Goal: Task Accomplishment & Management: Use online tool/utility

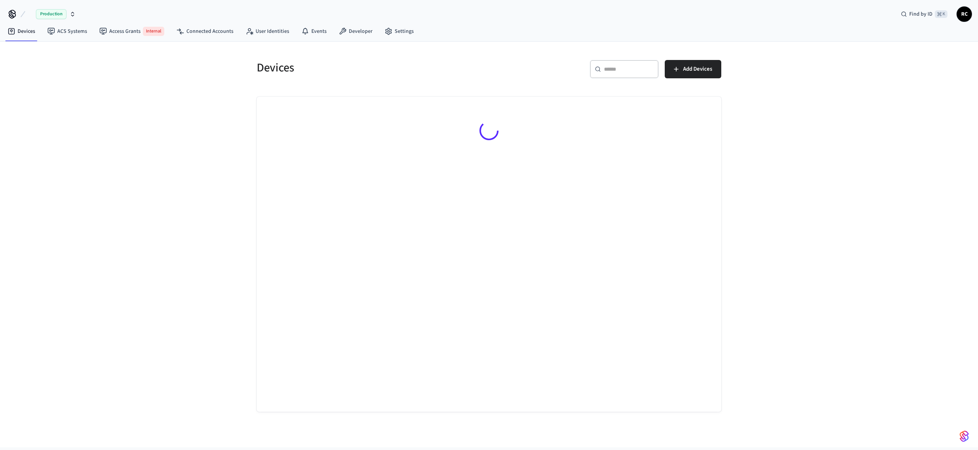
click at [64, 12] on span "Production" at bounding box center [51, 14] width 31 height 10
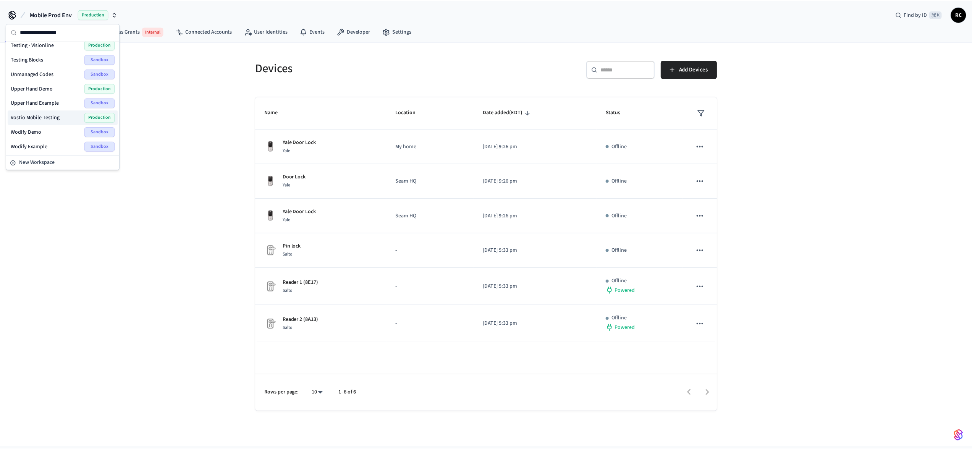
scroll to position [975, 0]
click at [45, 144] on span "Wodify Example" at bounding box center [29, 148] width 37 height 8
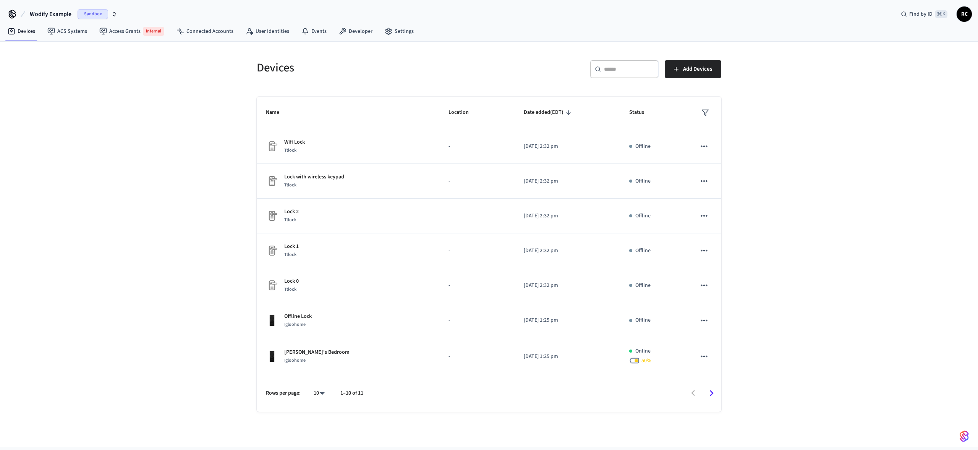
click at [191, 182] on div "Devices ​ ​ Add Devices Name Location Date added (EDT) Status Wifi Lock Ttlock …" at bounding box center [489, 245] width 978 height 406
click at [351, 32] on link "Developer" at bounding box center [356, 31] width 46 height 14
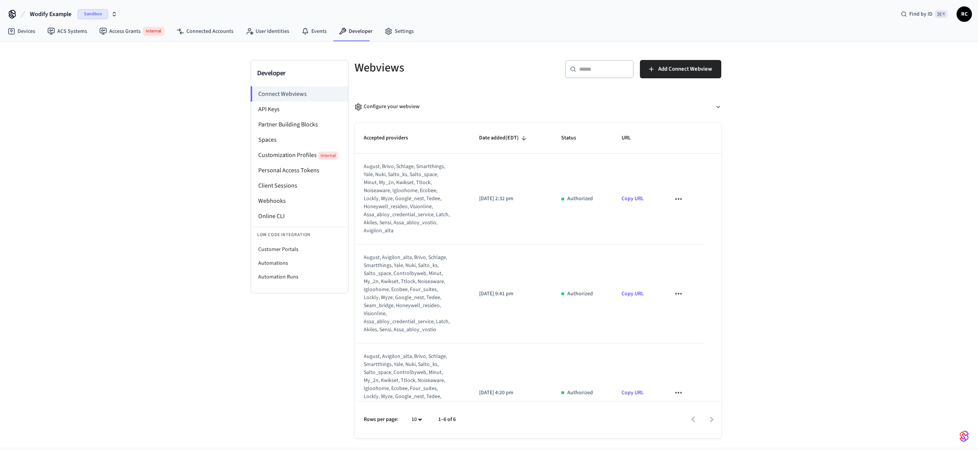
click at [68, 10] on span "Wodify Example" at bounding box center [51, 14] width 42 height 9
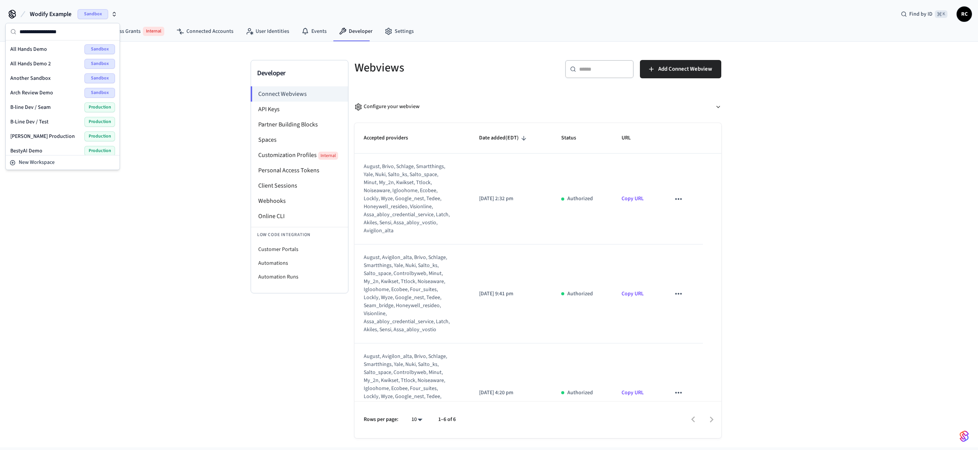
click at [200, 104] on div "Developer Connect Webviews API Keys Partner Building Blocks Spaces Customizatio…" at bounding box center [489, 245] width 978 height 406
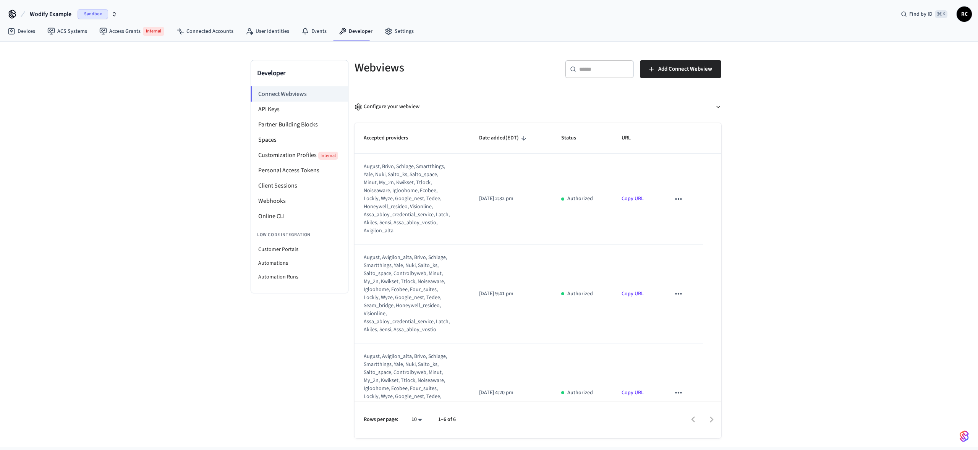
click at [46, 13] on span "Wodify Example" at bounding box center [51, 14] width 42 height 9
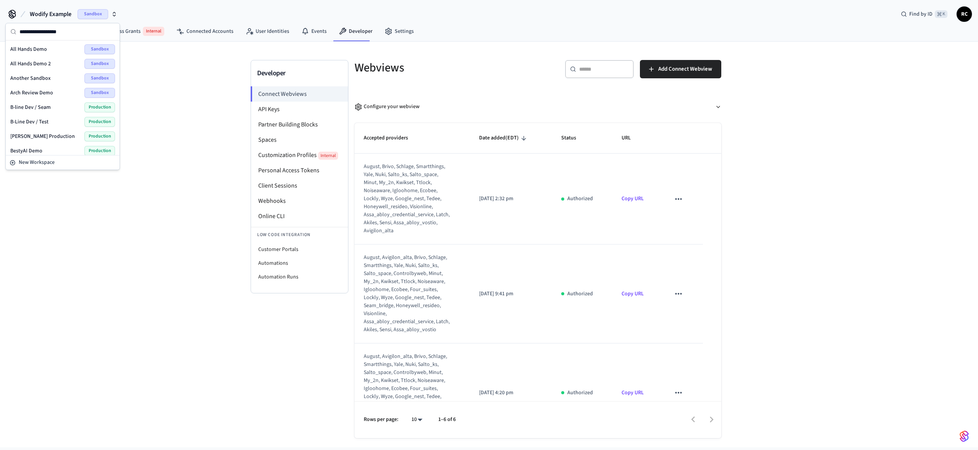
click at [46, 13] on span "Wodify Example" at bounding box center [51, 14] width 42 height 9
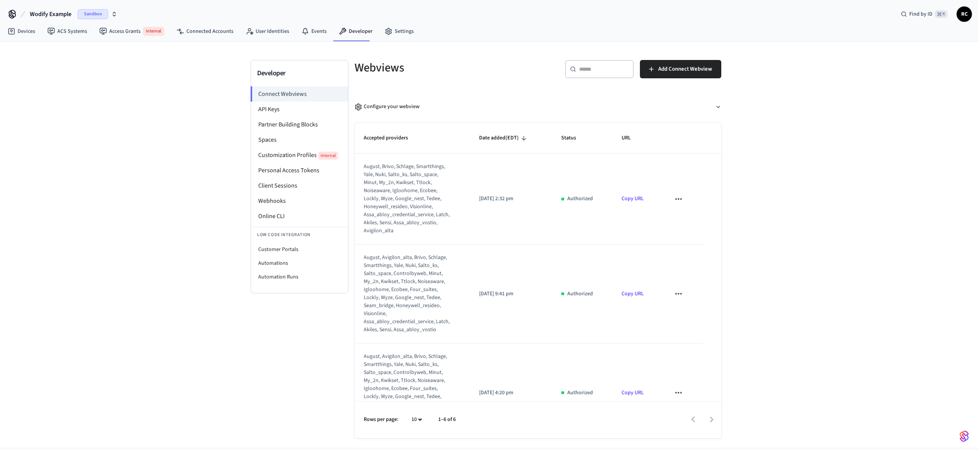
click at [57, 120] on div "Developer Connect Webviews API Keys Partner Building Blocks Spaces Customizatio…" at bounding box center [489, 245] width 978 height 406
click at [44, 13] on span "Wodify Example" at bounding box center [51, 14] width 42 height 9
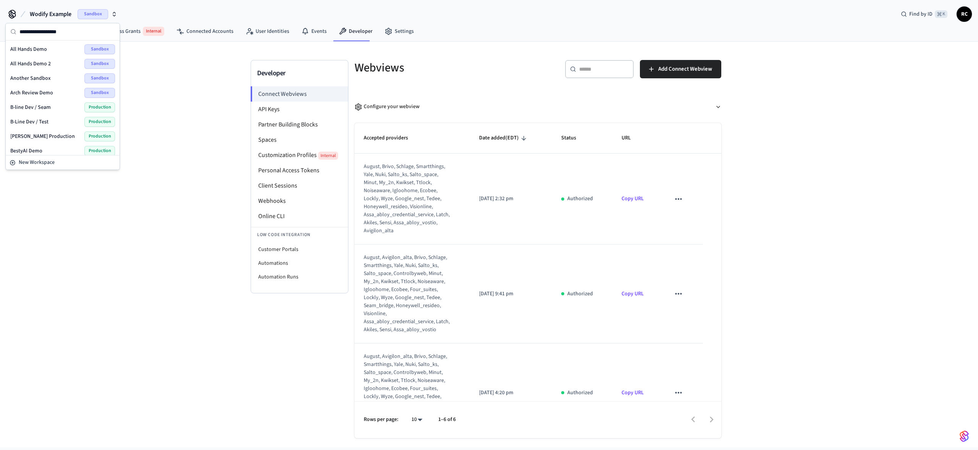
click at [44, 12] on span "Wodify Example" at bounding box center [51, 14] width 42 height 9
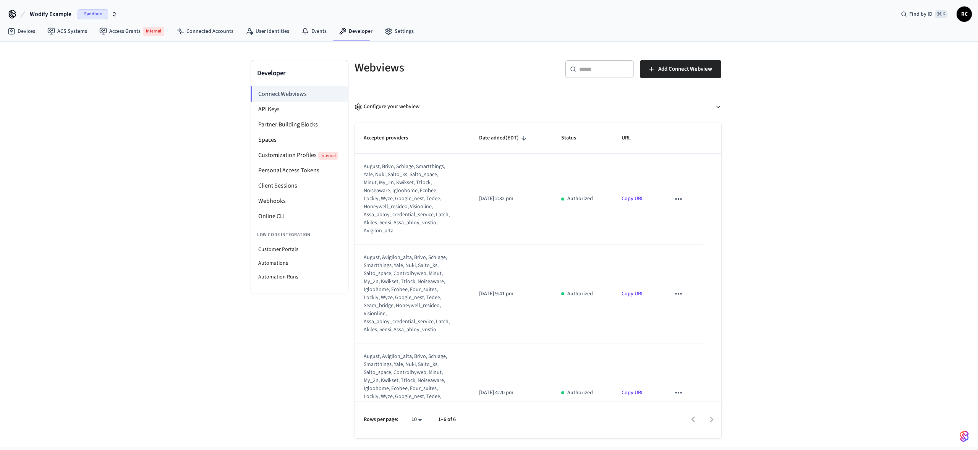
click at [128, 58] on div "Developer Connect Webviews API Keys Partner Building Blocks Spaces Customizatio…" at bounding box center [489, 245] width 978 height 406
click at [288, 249] on li "Customer Portals" at bounding box center [299, 249] width 97 height 14
select select "**********"
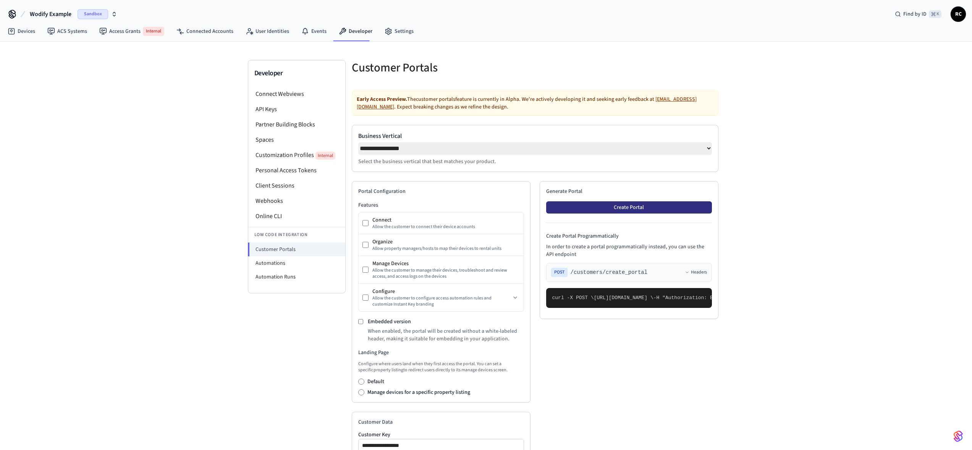
click at [602, 213] on button "Create Portal" at bounding box center [629, 207] width 166 height 12
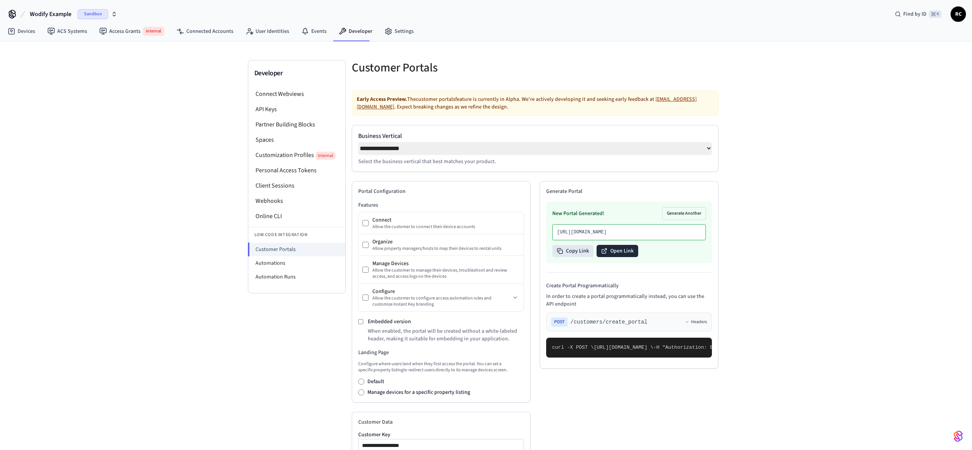
click at [616, 257] on button "Open Link" at bounding box center [618, 251] width 42 height 12
